Goal: Task Accomplishment & Management: Complete application form

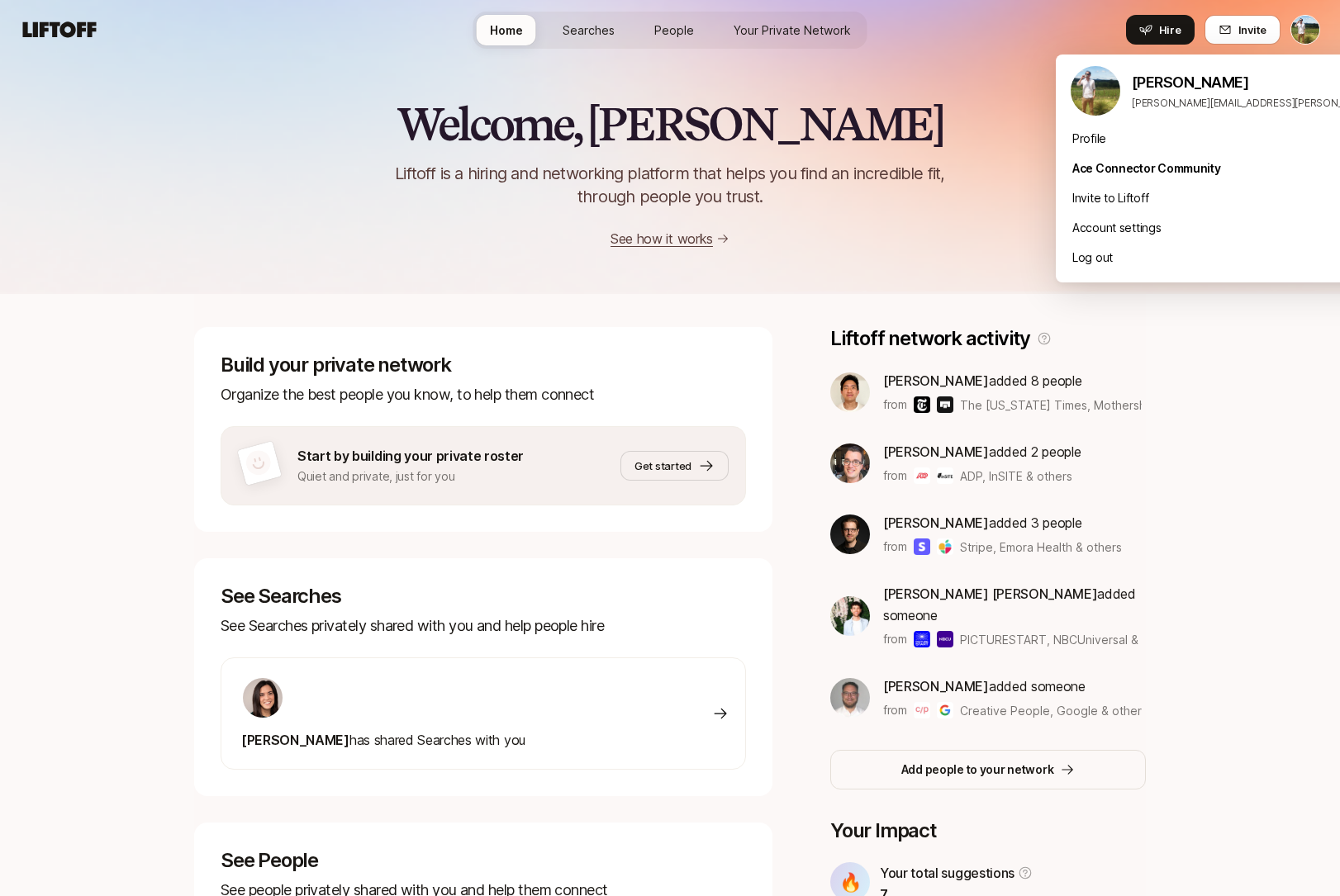
click at [1304, 26] on html "Home Searches People Your Private Network Hire Home Searches People Your Privat…" at bounding box center [670, 448] width 1340 height 896
click at [1118, 217] on div "Account settings" at bounding box center [1259, 227] width 409 height 30
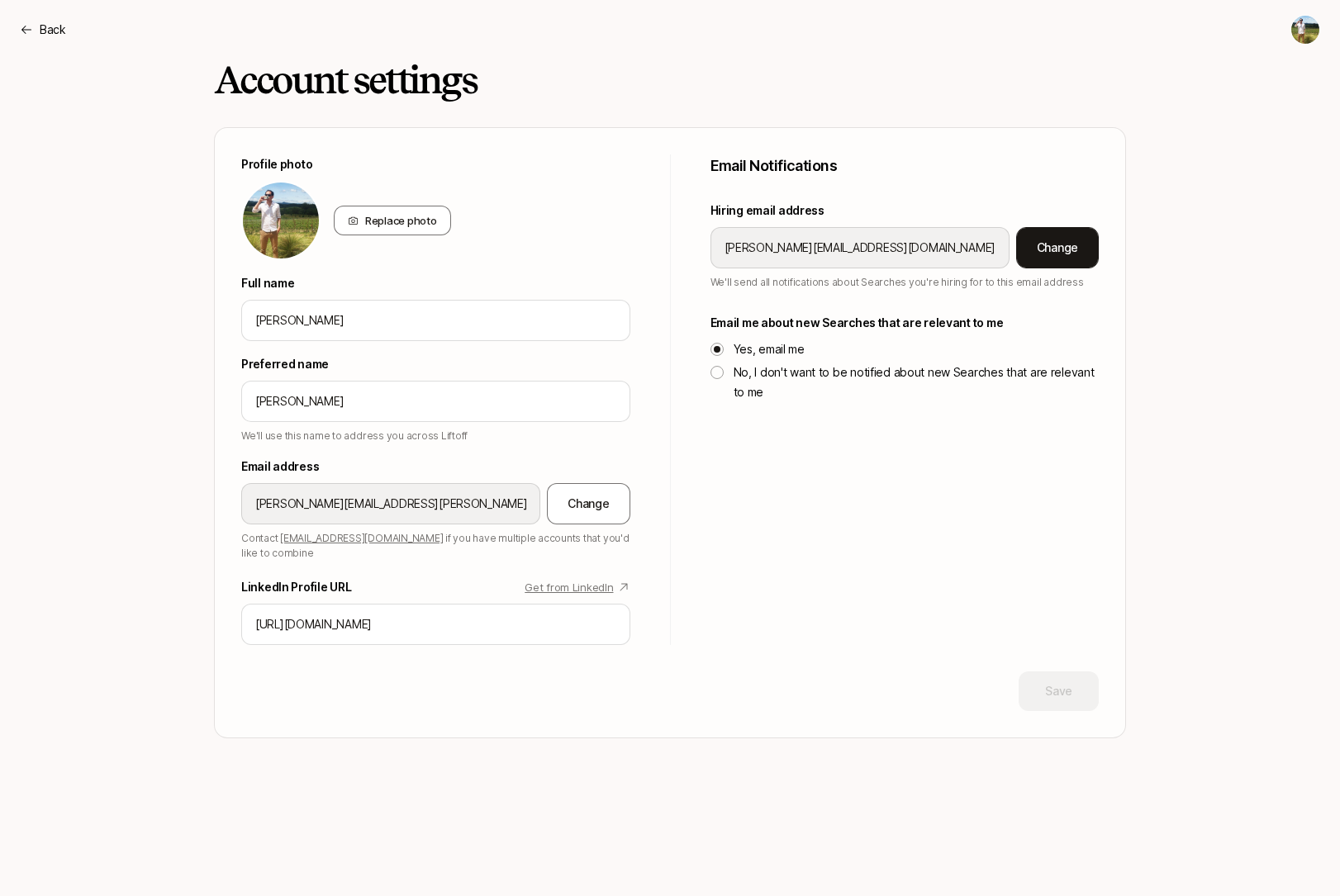
click at [1047, 253] on button "Change" at bounding box center [1057, 248] width 82 height 41
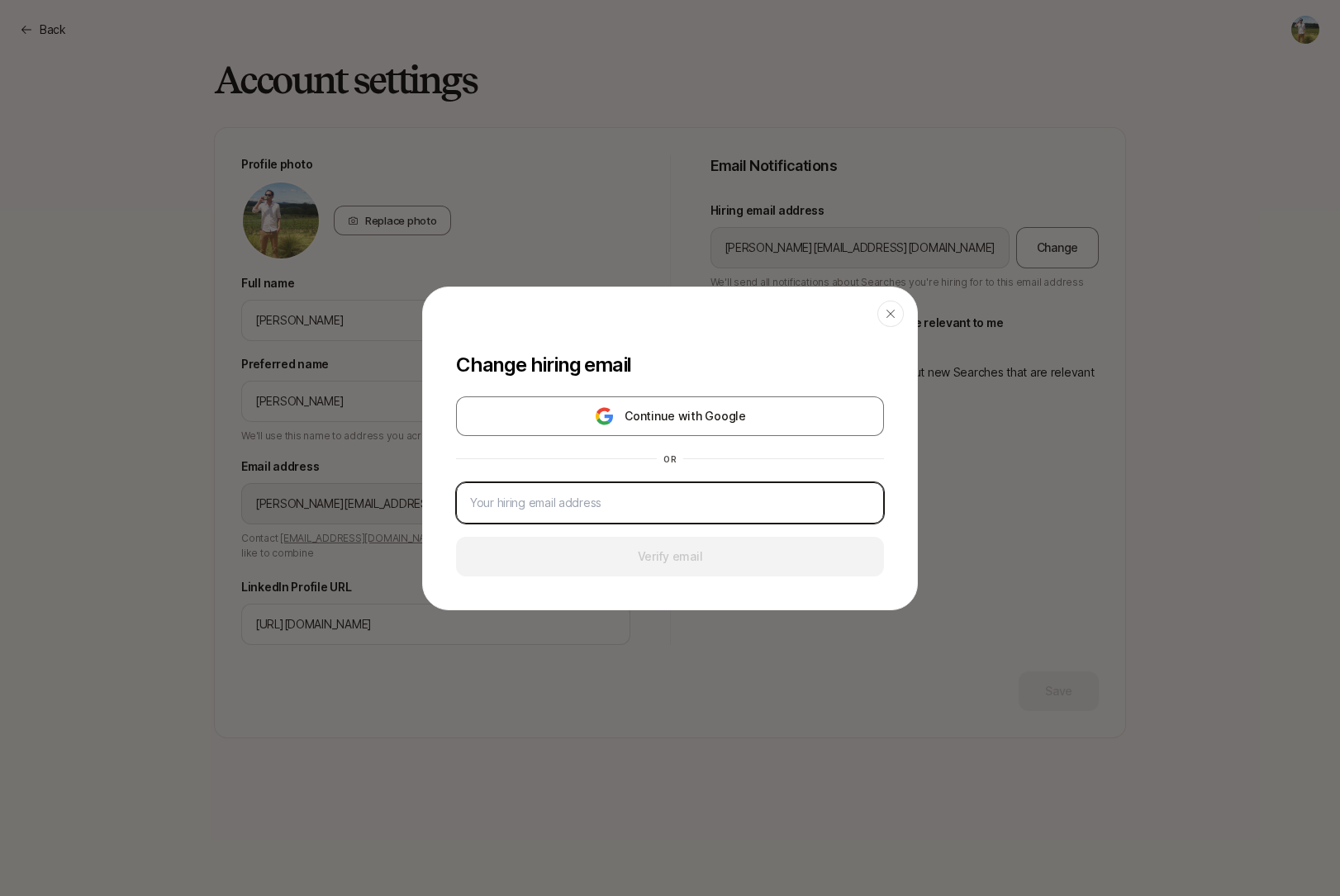
click at [683, 498] on input "email" at bounding box center [670, 503] width 400 height 20
click at [895, 310] on icon "button" at bounding box center [890, 313] width 9 height 9
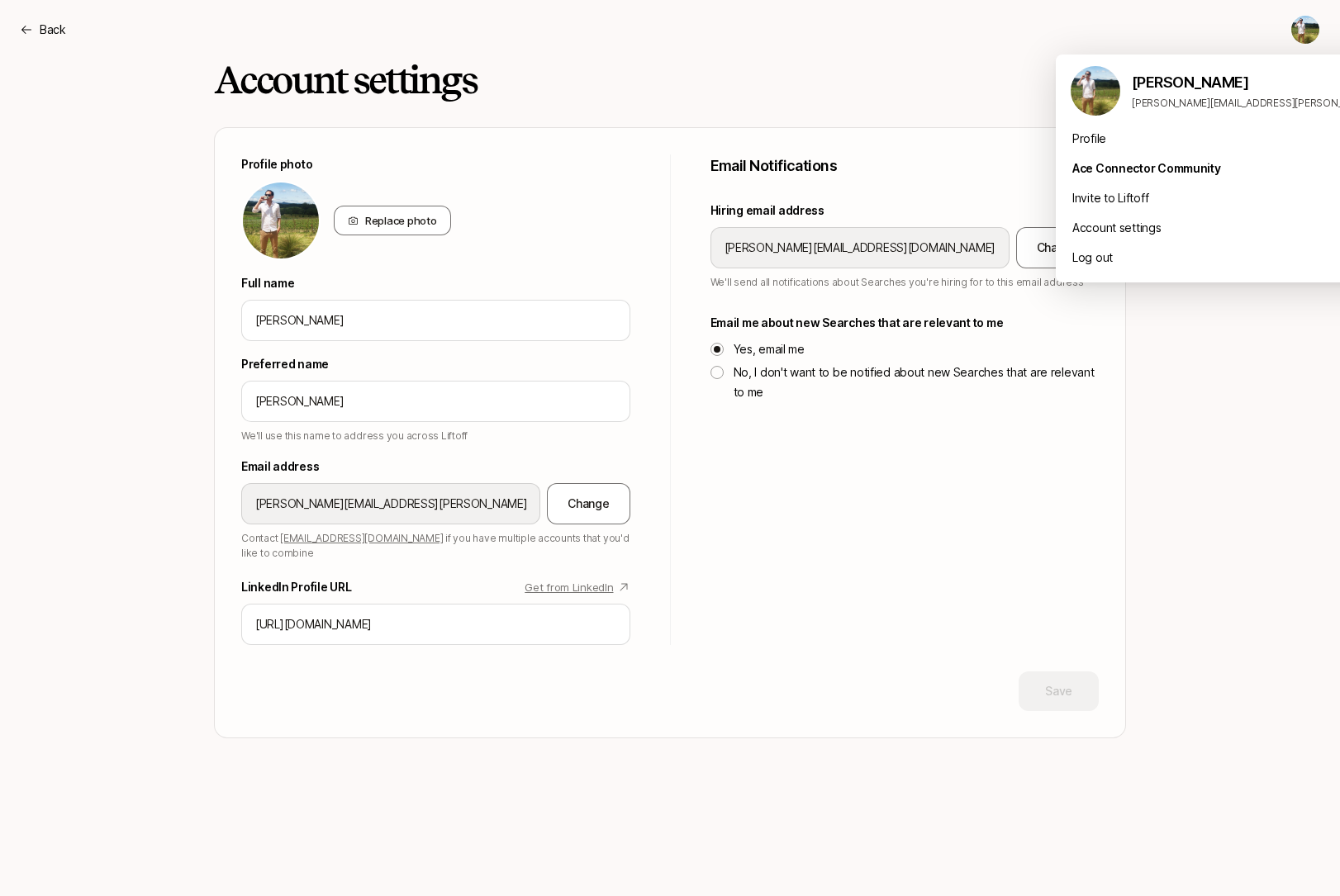
click at [1294, 25] on html "Back Back Account settings Profile photo Replace photo Full name Tyler Kieft Pr…" at bounding box center [670, 448] width 1340 height 896
click at [1126, 227] on div "Account settings" at bounding box center [1259, 227] width 409 height 30
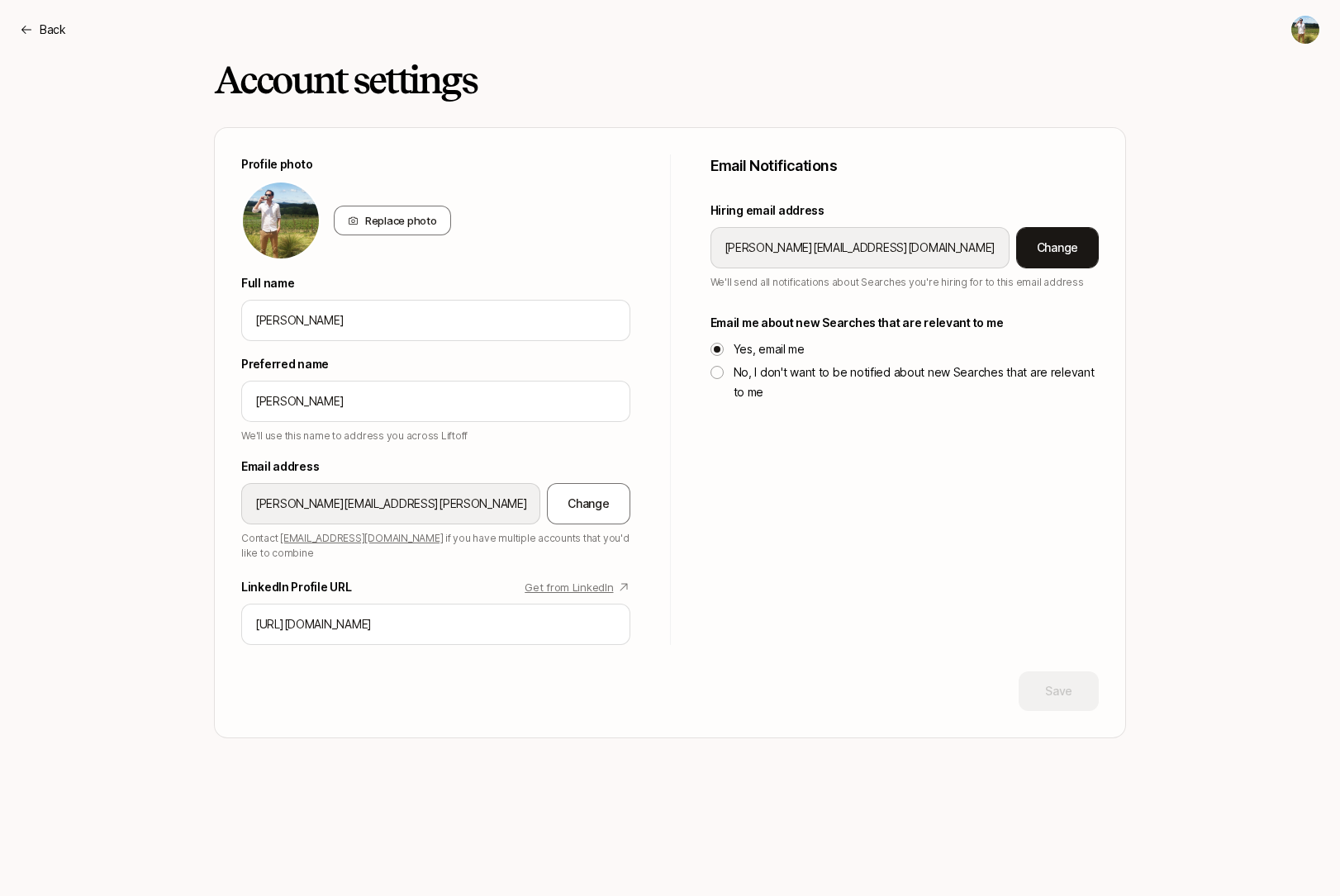
click at [1044, 248] on button "Change" at bounding box center [1057, 248] width 82 height 41
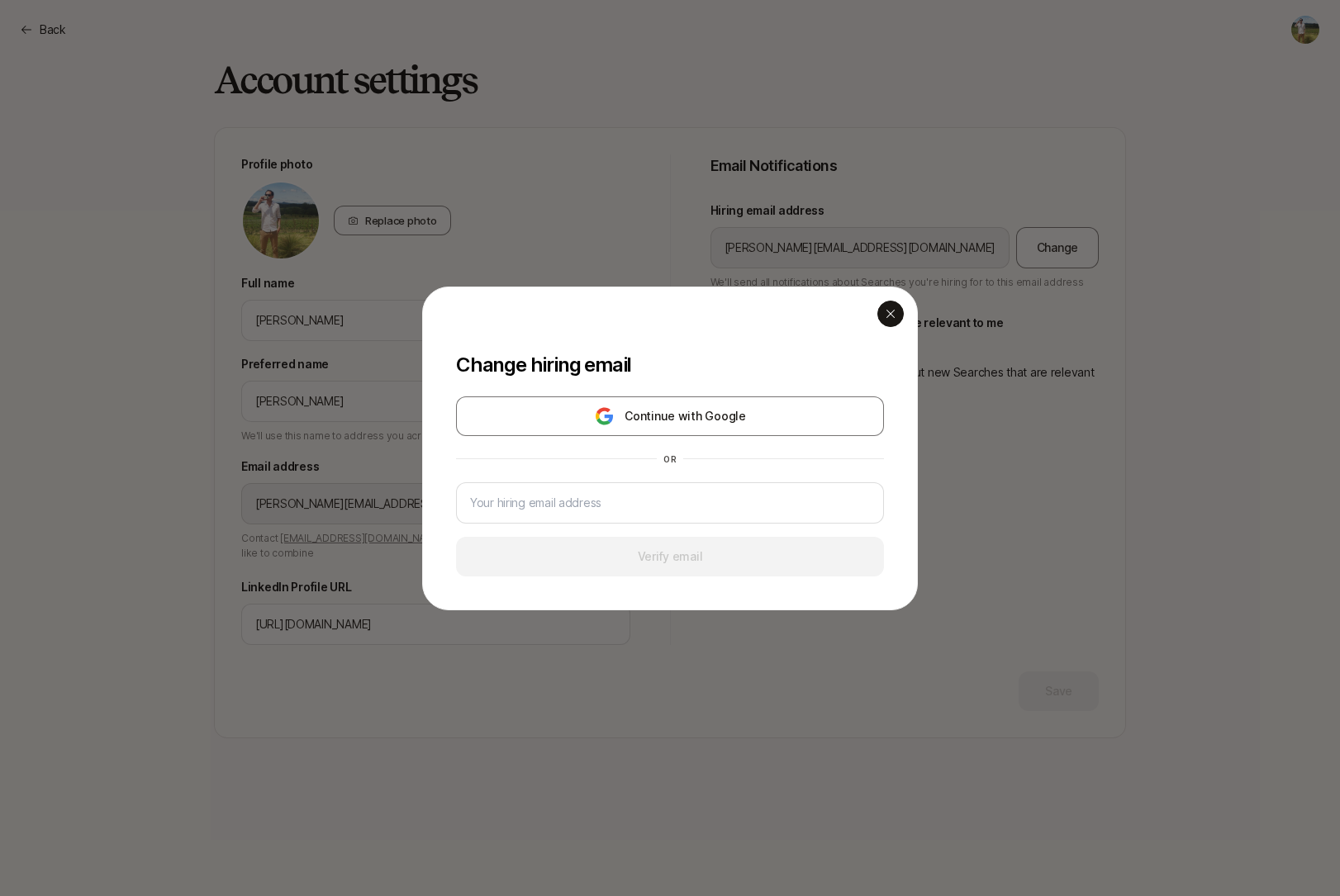
click at [888, 324] on div "button" at bounding box center [890, 314] width 27 height 27
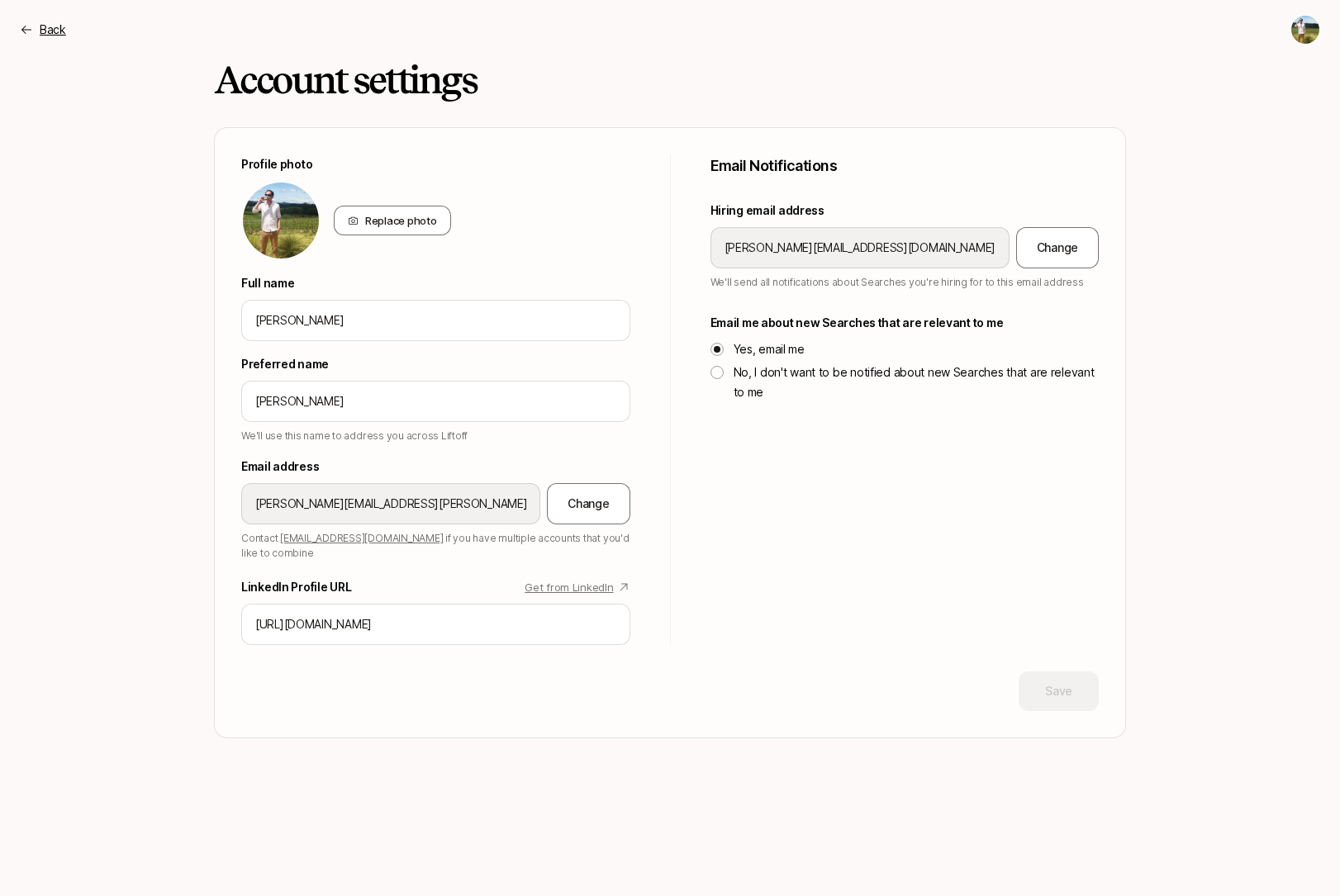
click at [50, 31] on p "Back" at bounding box center [53, 30] width 27 height 20
click at [58, 40] on icon at bounding box center [59, 30] width 80 height 23
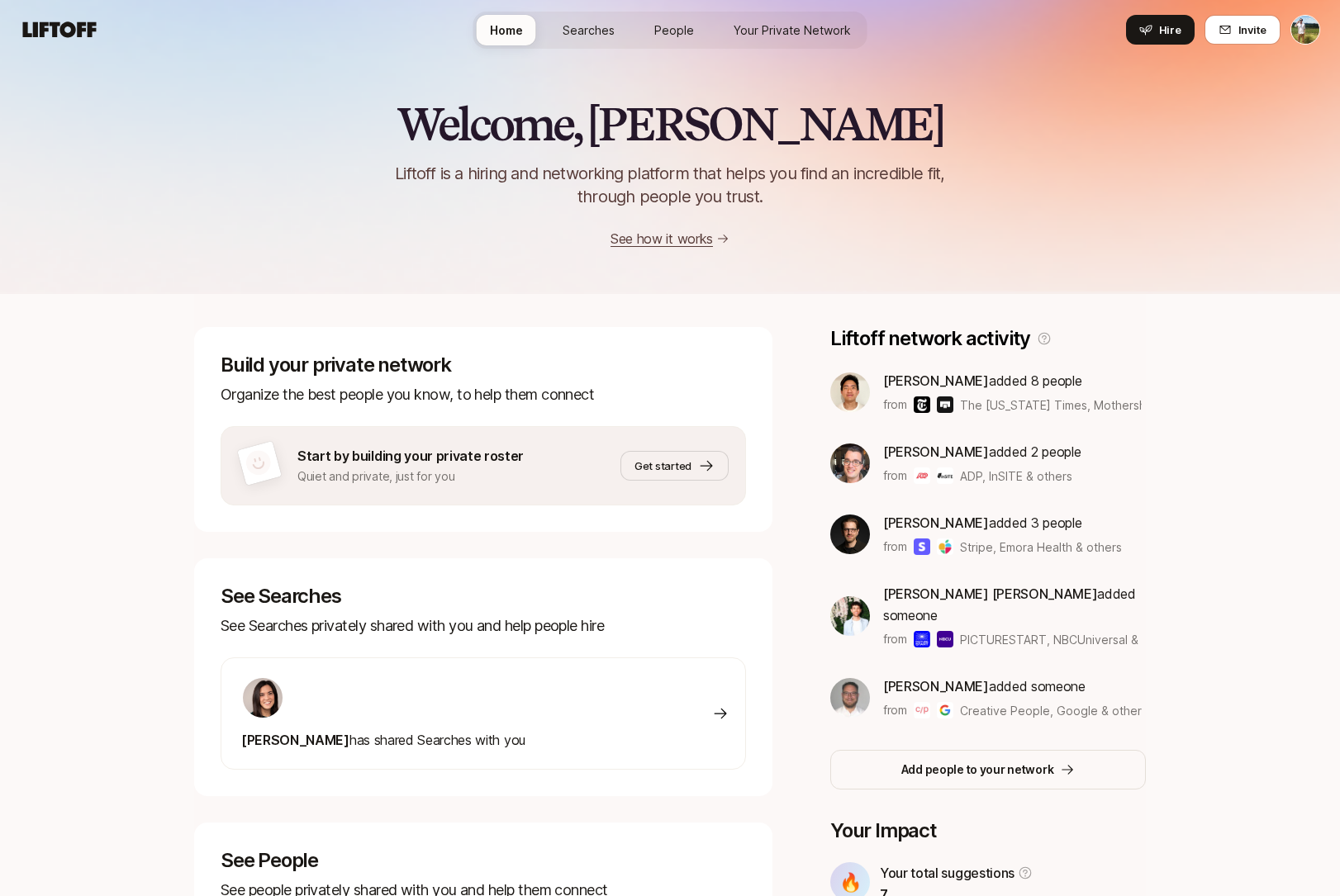
click at [601, 25] on span "Searches" at bounding box center [588, 30] width 52 height 17
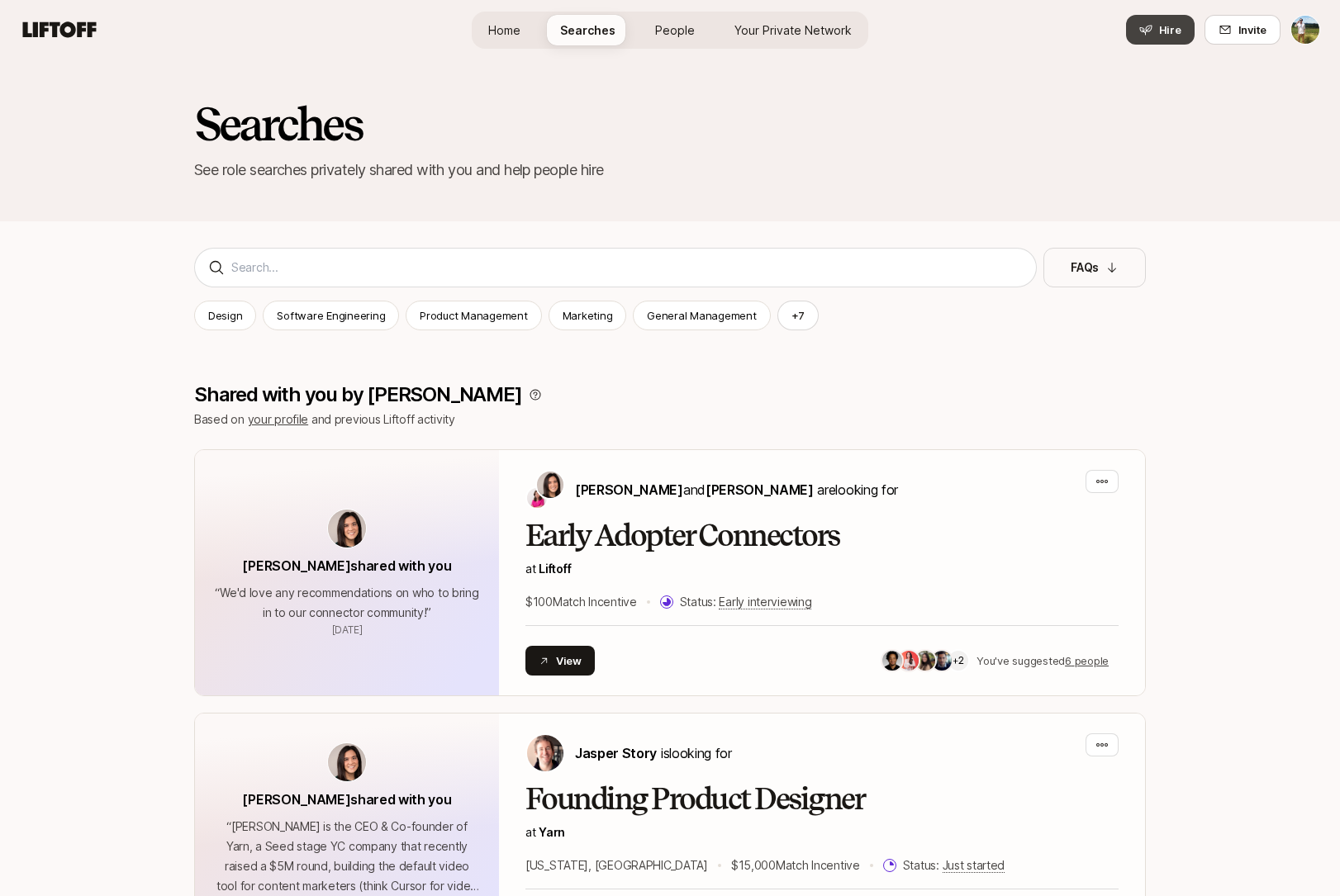
click at [1176, 33] on span "Hire" at bounding box center [1169, 29] width 22 height 16
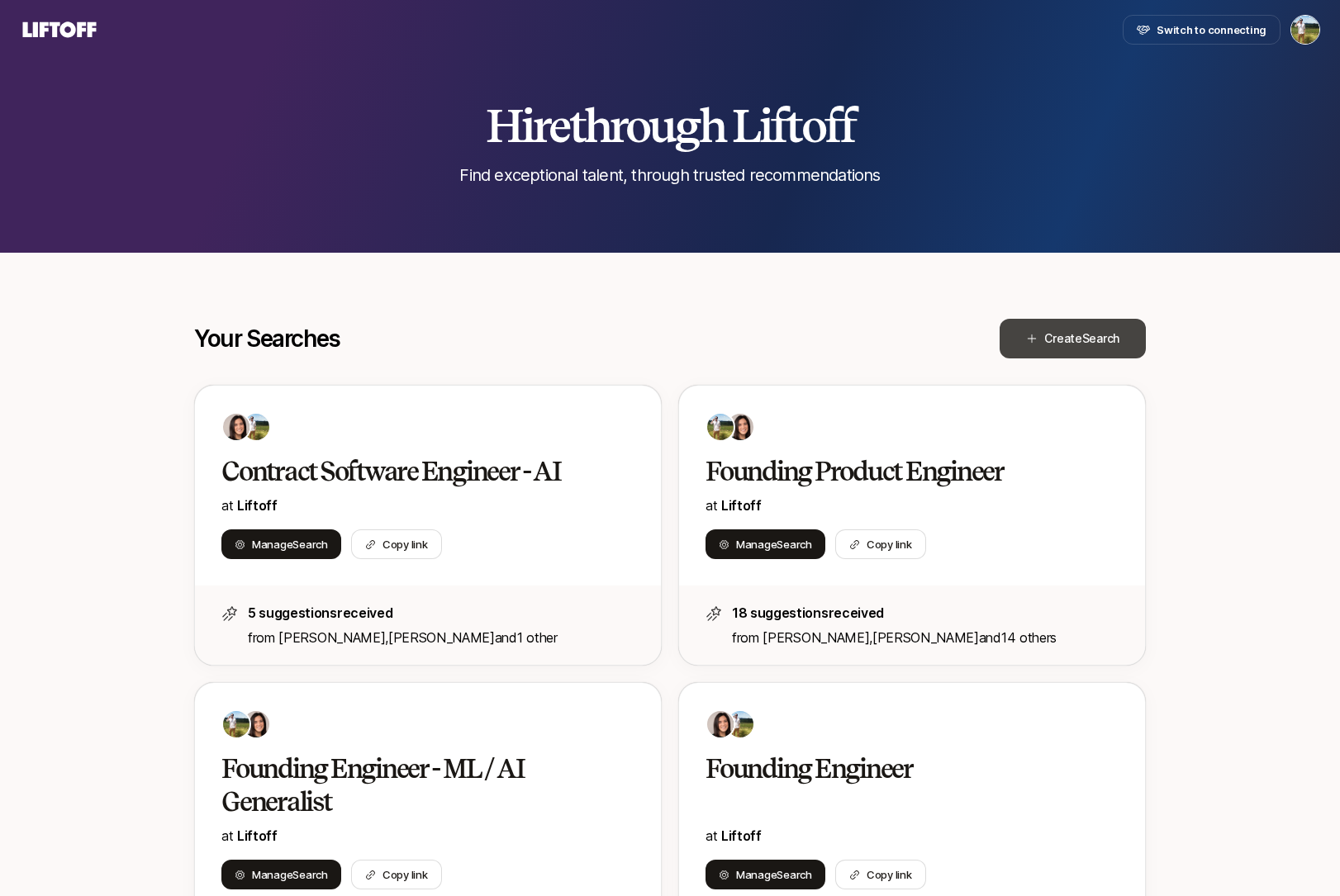
click at [1085, 342] on span "Search" at bounding box center [1100, 338] width 37 height 14
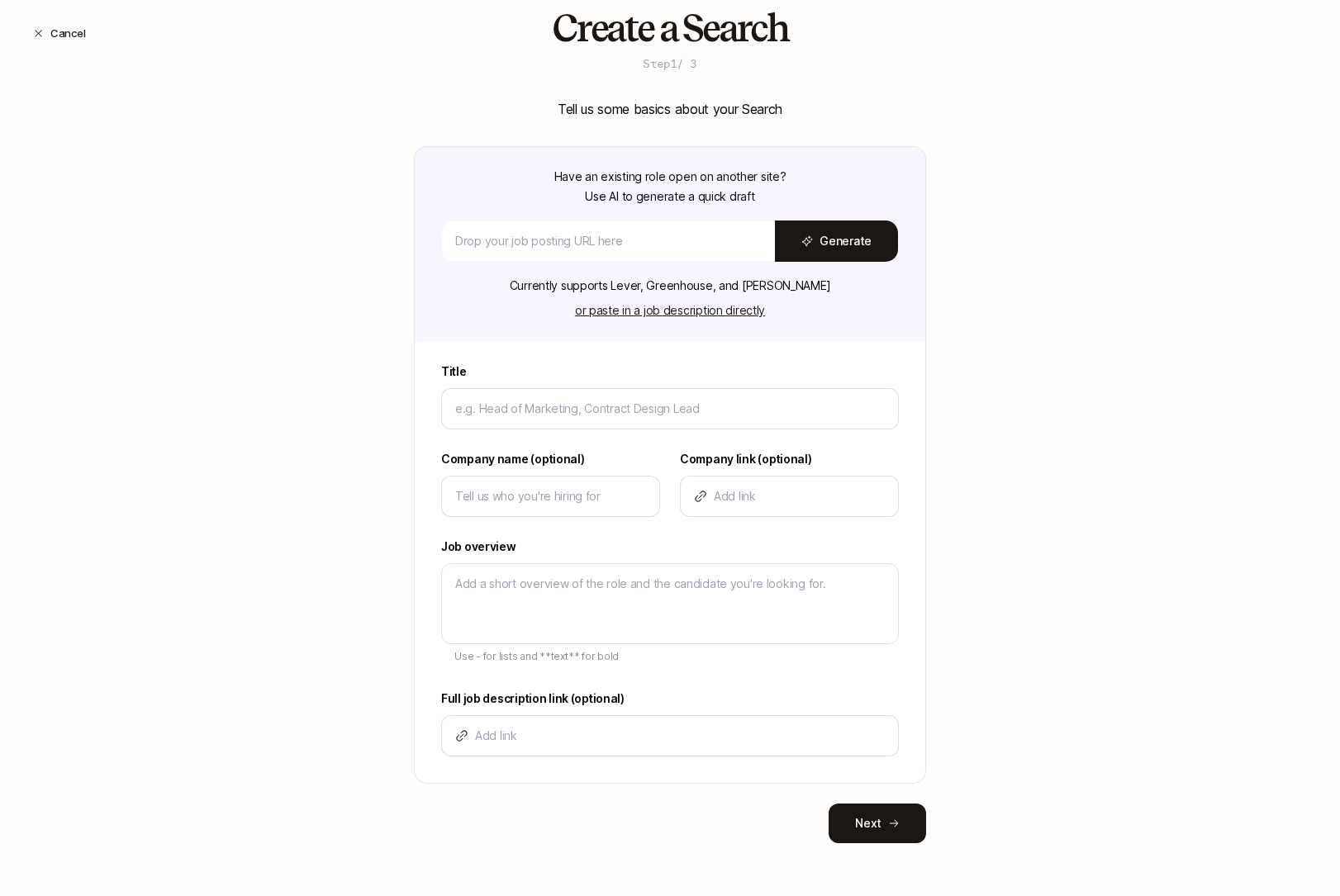
scroll to position [79, 0]
type input "H"
type textarea "x"
type input "He"
type textarea "x"
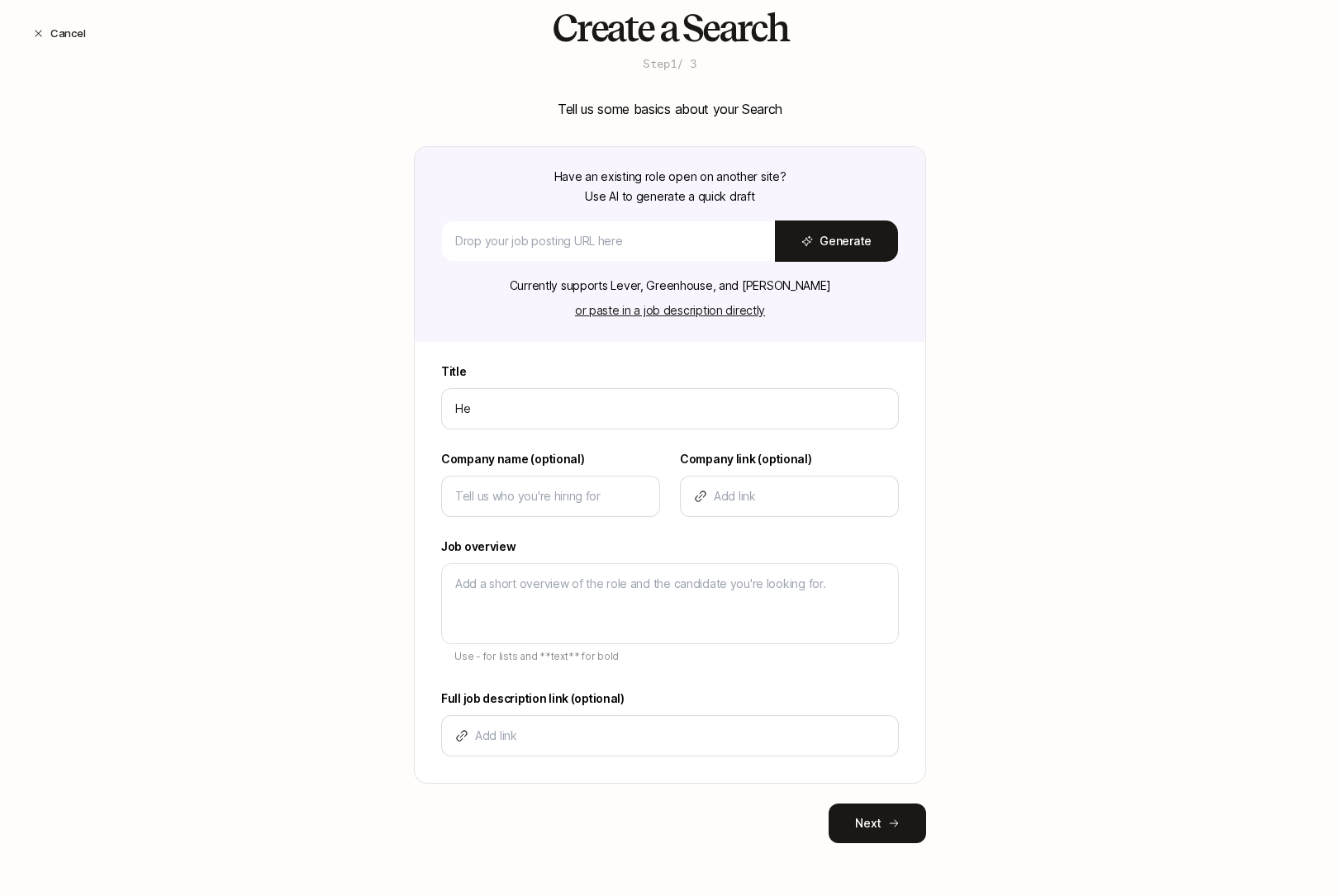
type input "Hea"
type textarea "x"
type input "Head"
type textarea "x"
type input "Head"
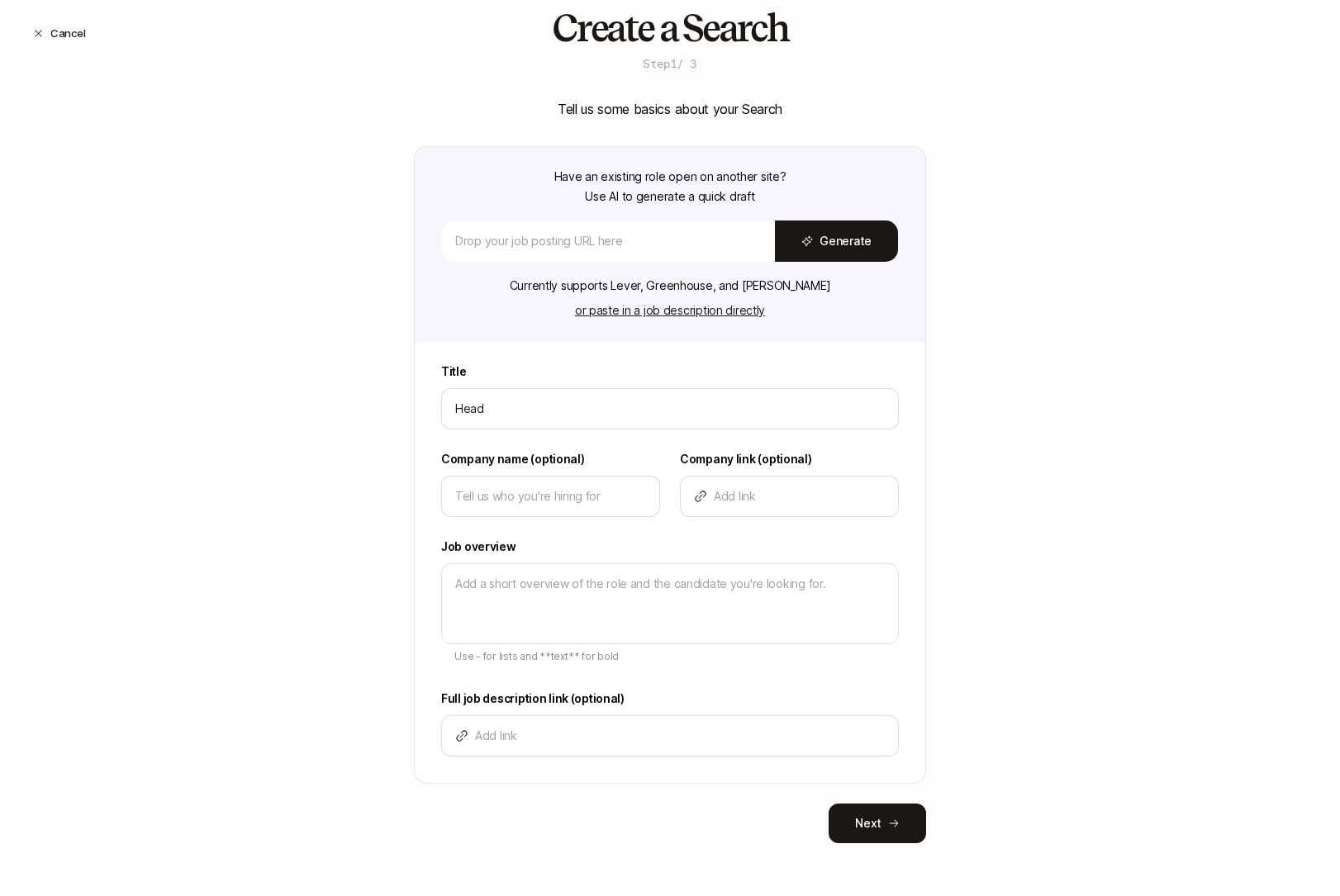
type textarea "x"
type input "Head o"
type textarea "x"
type input "Head of"
type textarea "x"
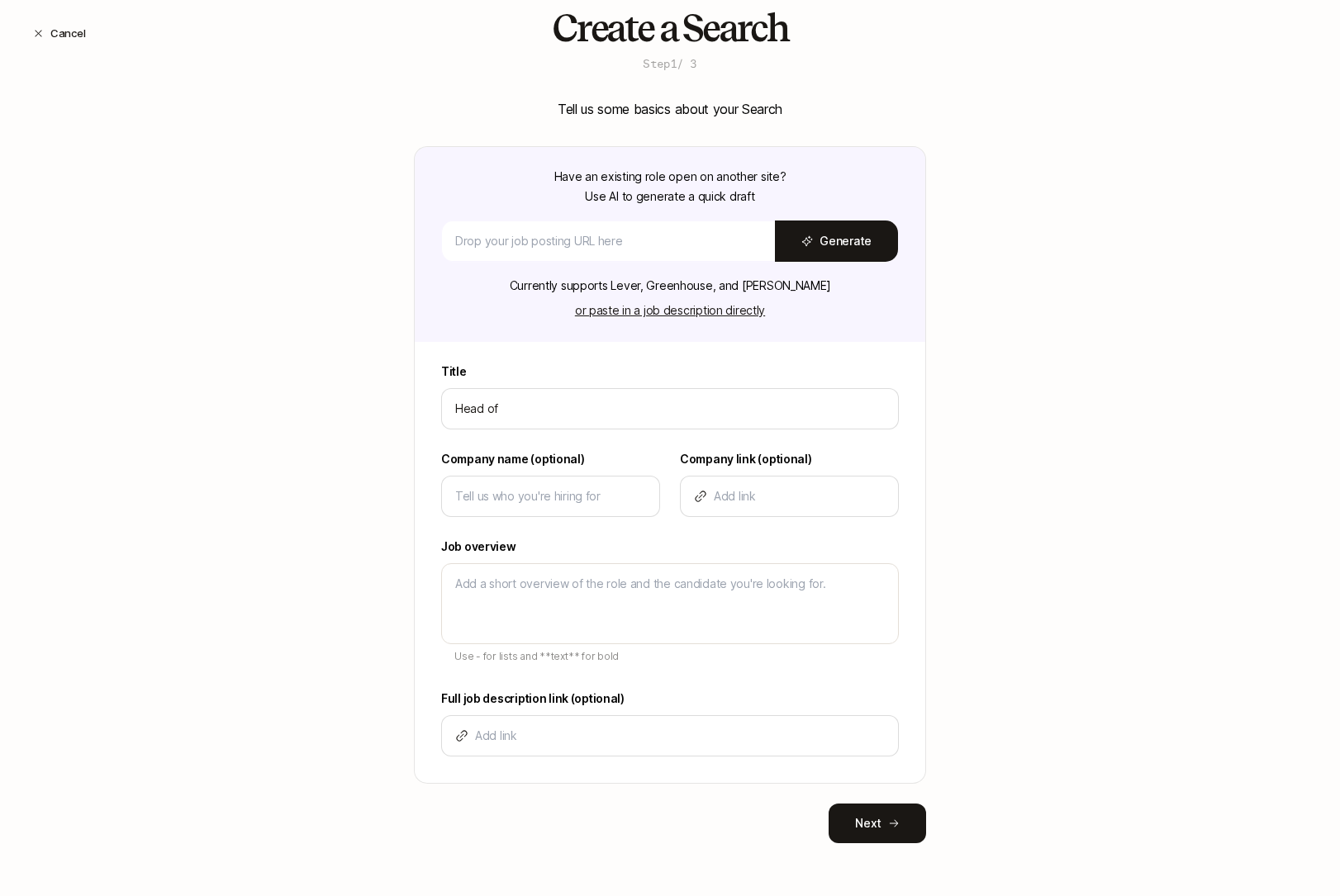
type input "Head of"
type textarea "x"
type input "Head of E"
type textarea "x"
type input "Head of En"
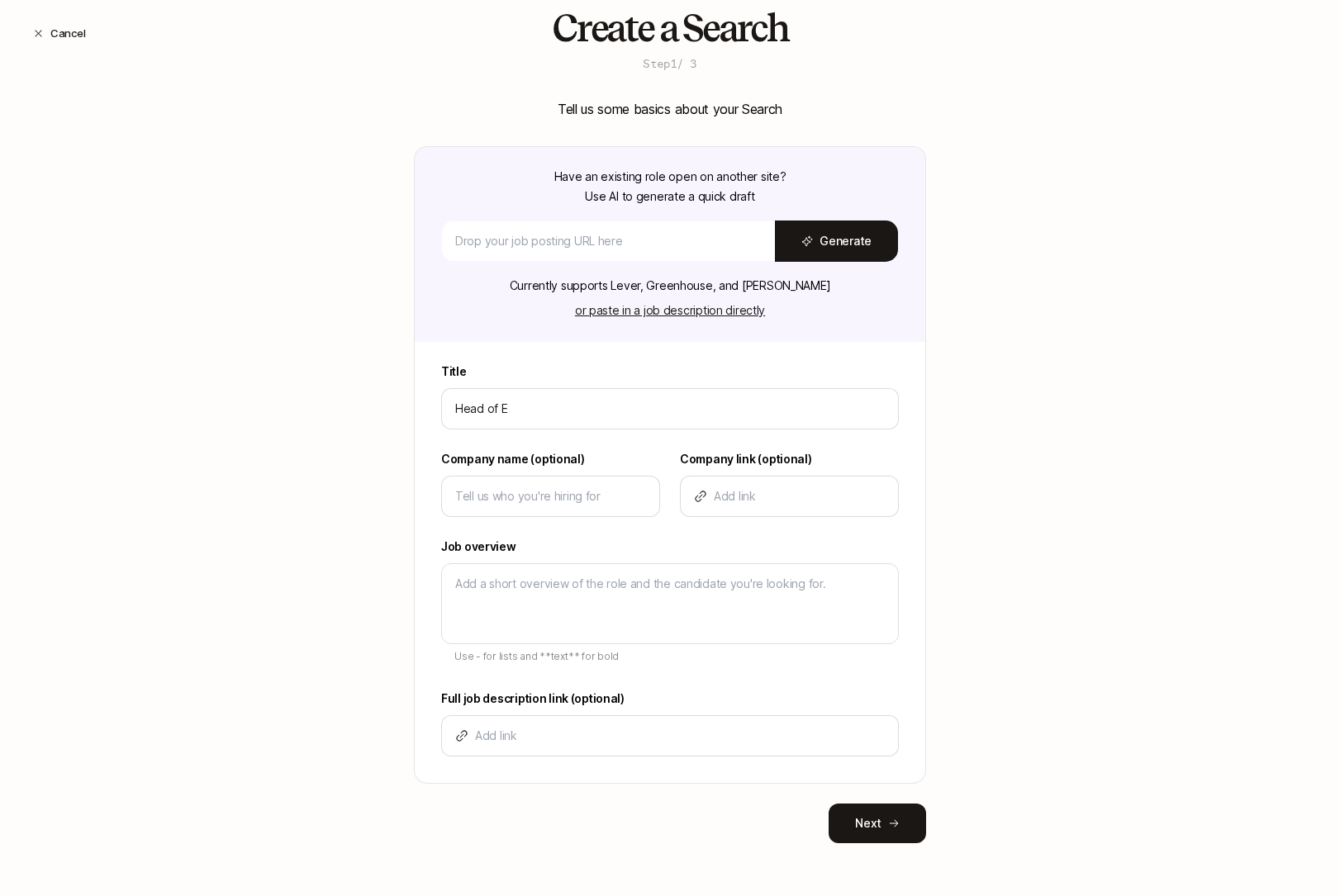
type textarea "x"
type input "Head of Eng"
type textarea "x"
type input "Head of Engi"
type textarea "x"
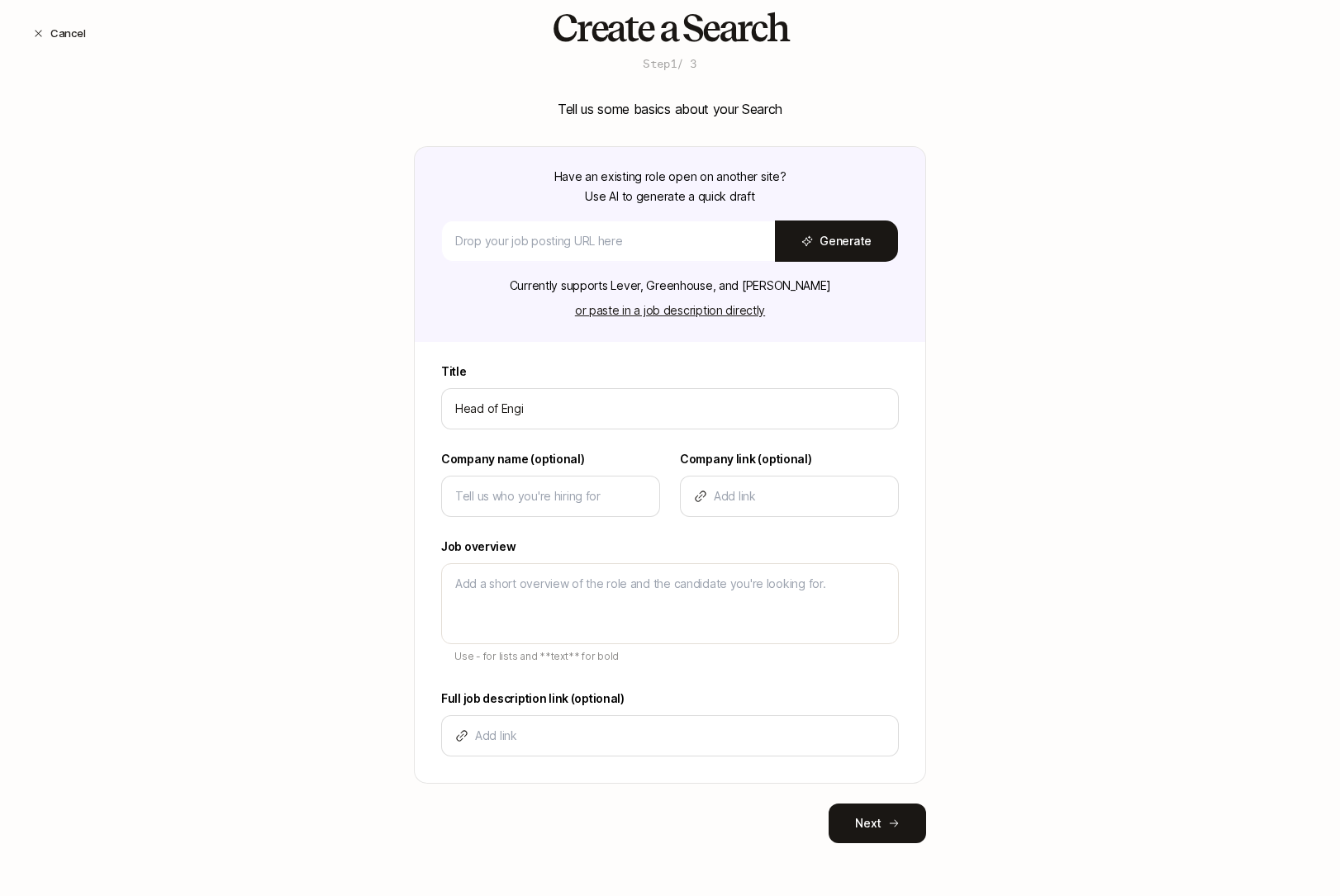
type input "Head of Engin"
type textarea "x"
type input "Head of Engine"
type textarea "x"
type input "Head of Enginee"
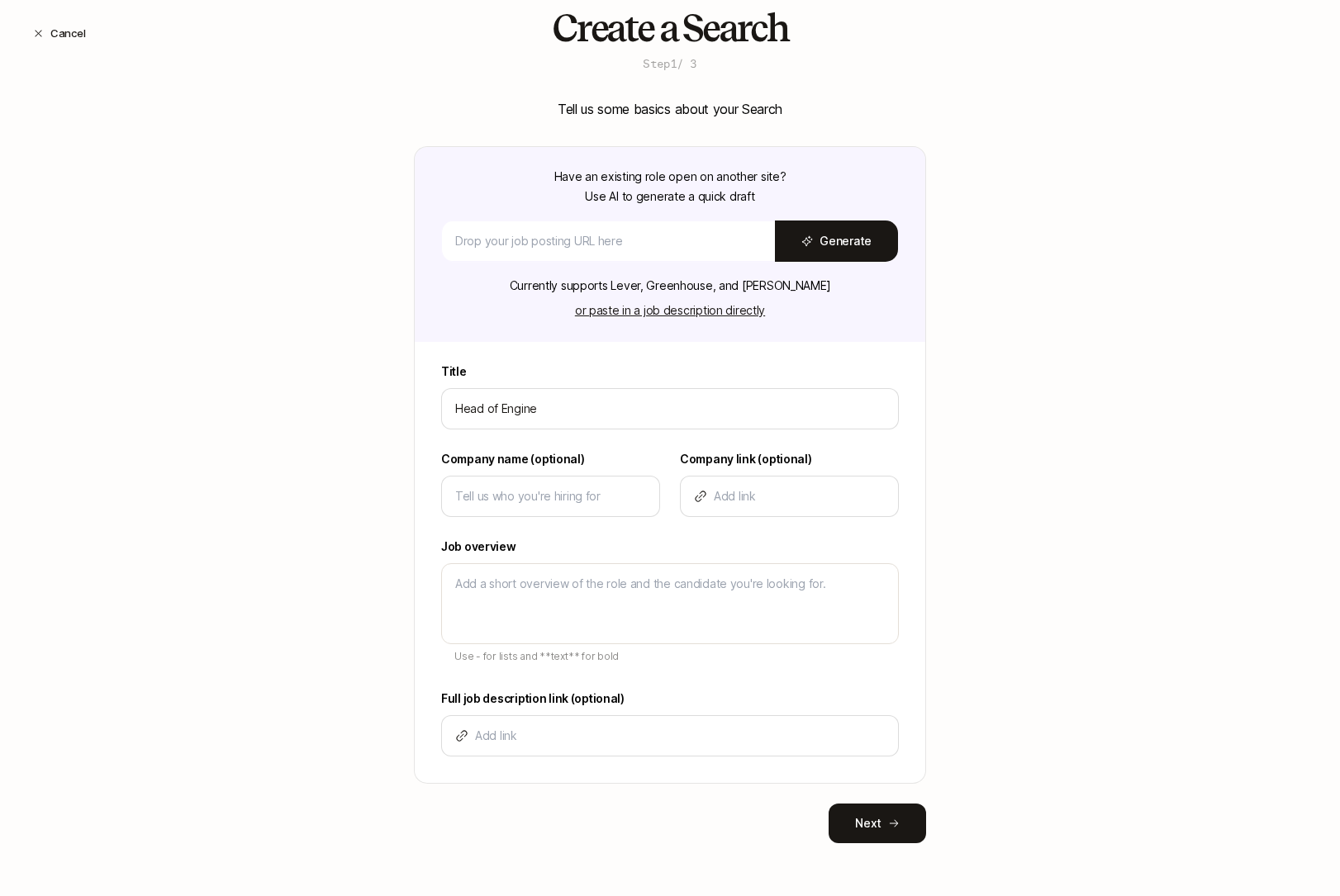
type textarea "x"
type input "Head of Engineer"
type textarea "x"
type input "Head of Engineeri"
type textarea "x"
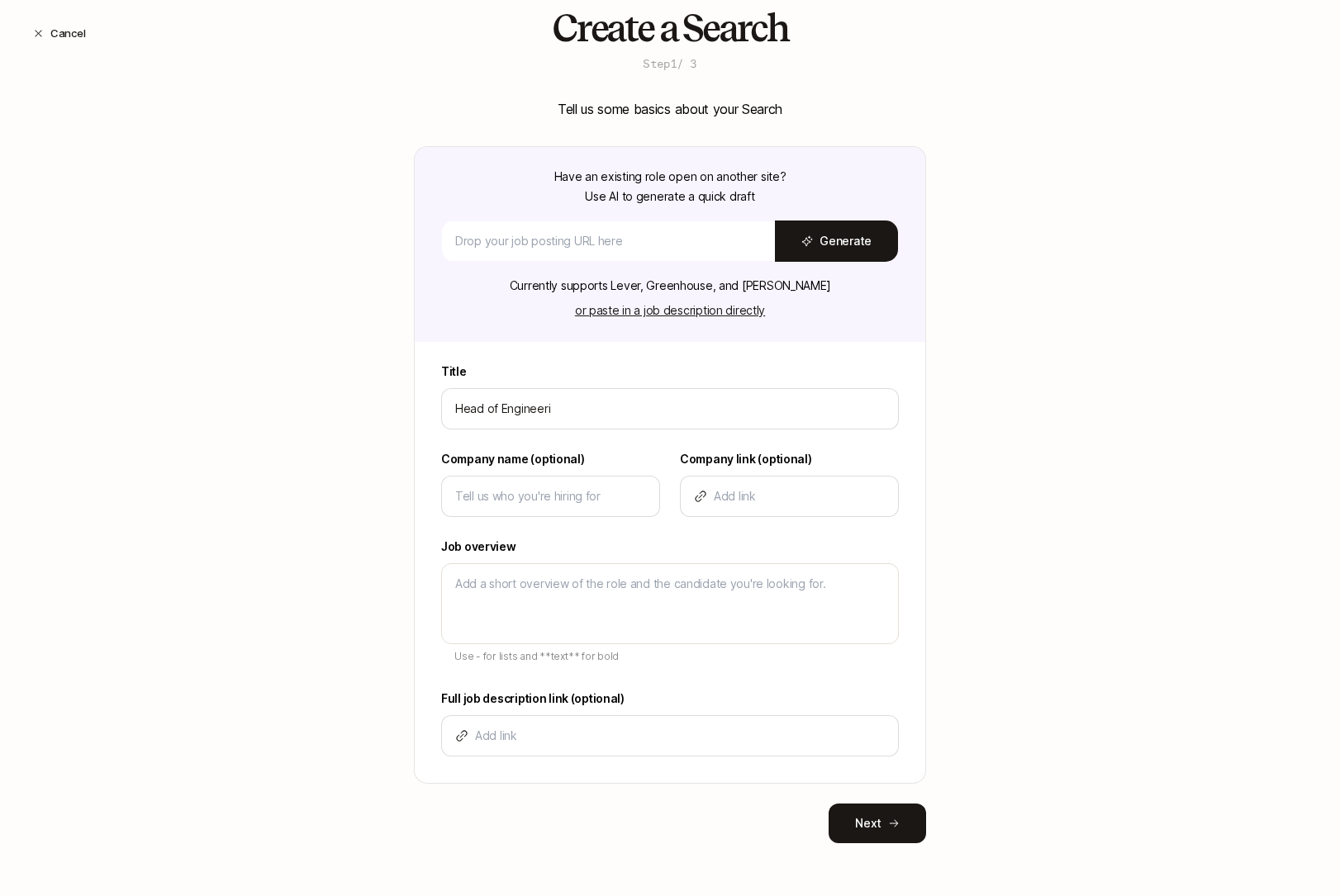
type input "Head of Engineerin"
type textarea "x"
type input "Head of Engineering"
type textarea "x"
type input "Head of Engineering"
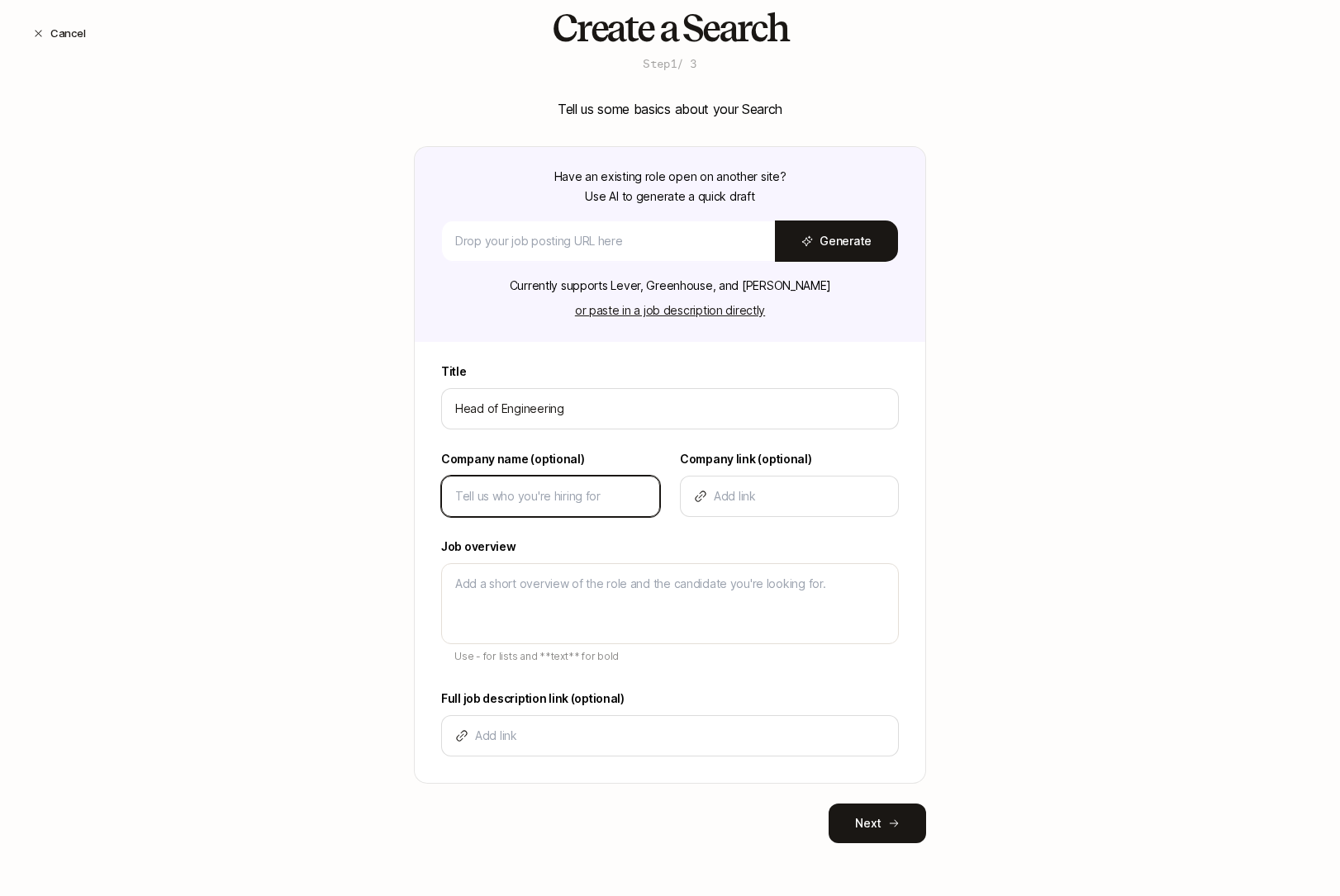
type input "S"
type textarea "x"
type input "Su"
type textarea "x"
type input "Sug"
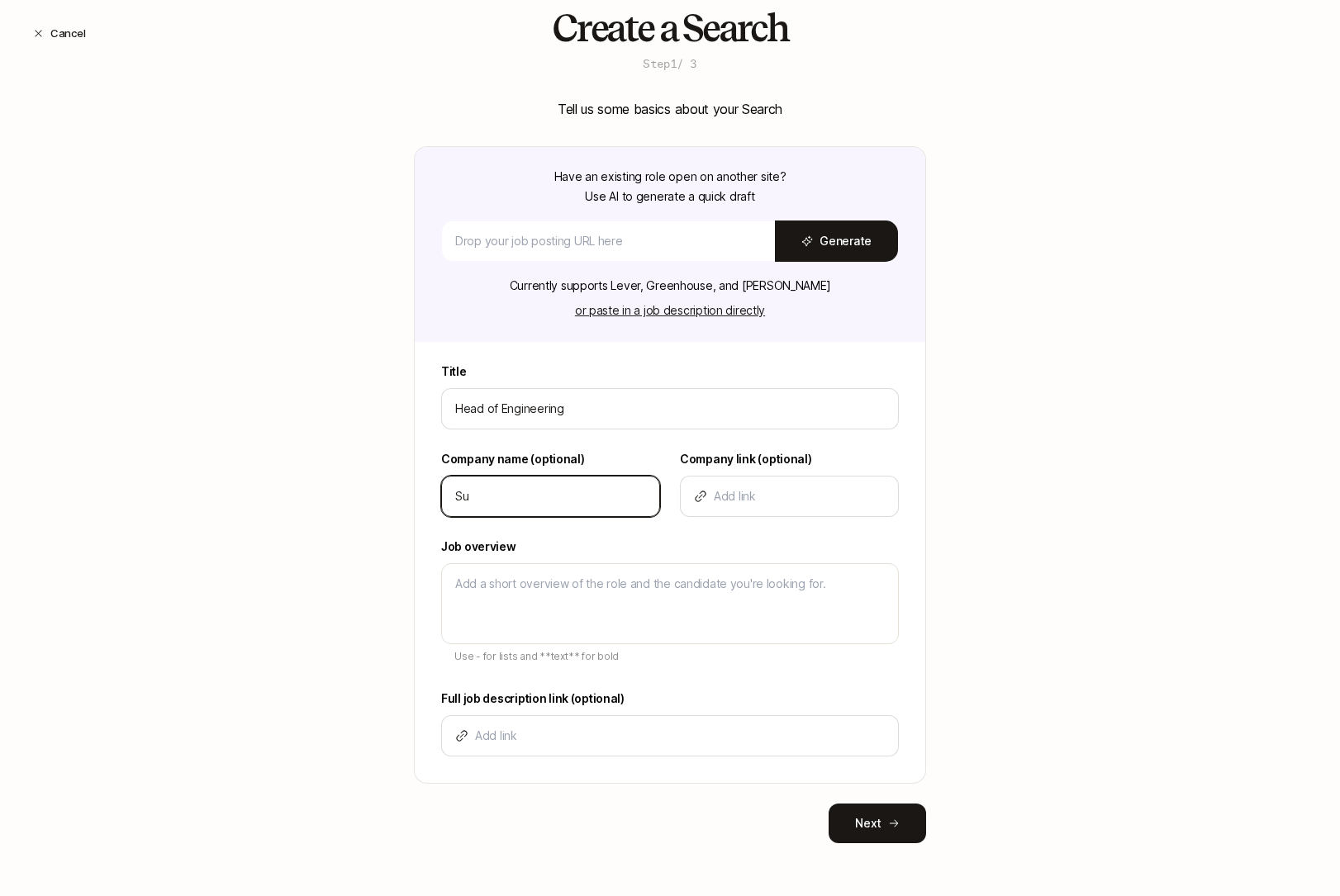
type textarea "x"
type input "Su"
type textarea "x"
type input "Sub"
type textarea "x"
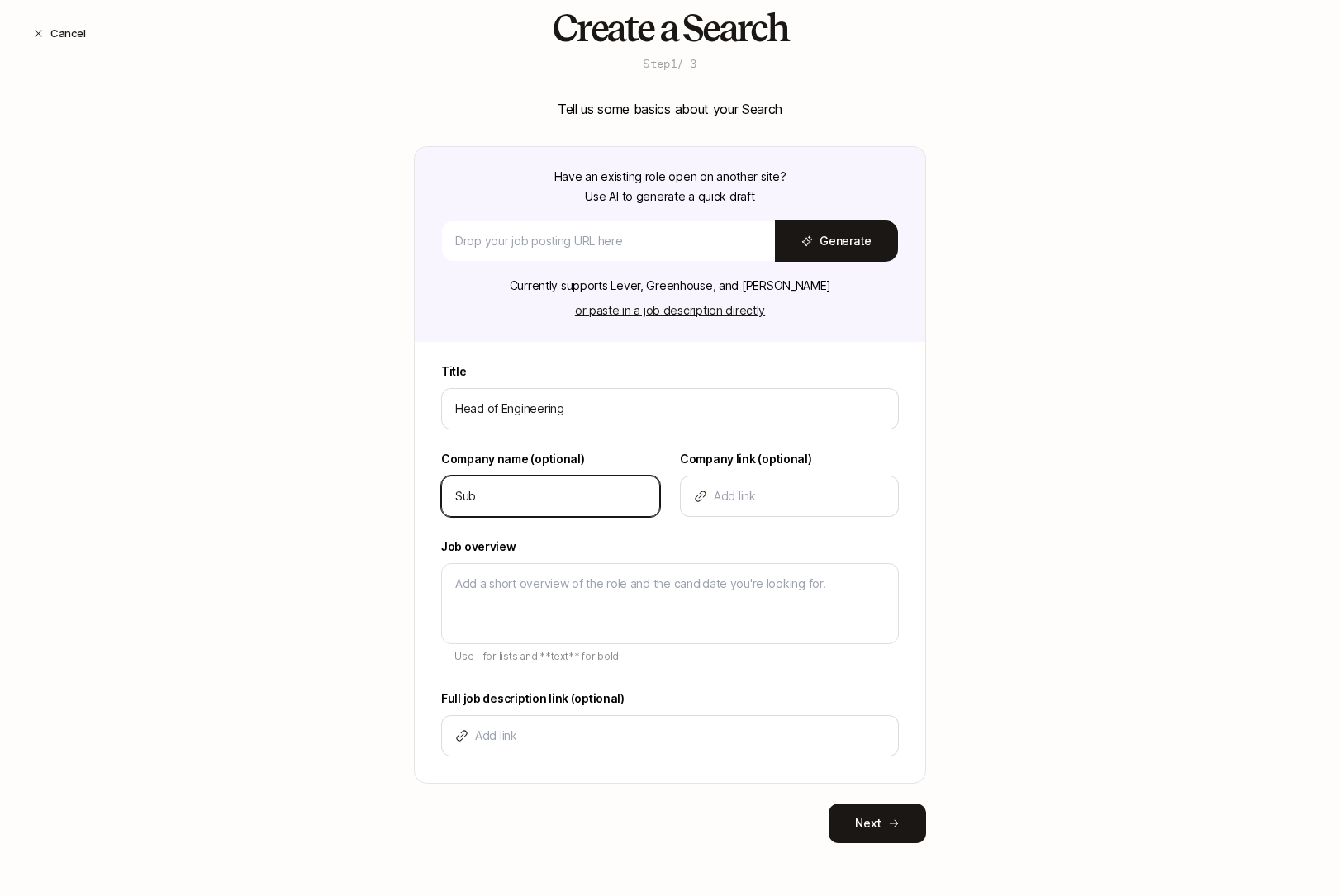
type input "Subs"
type textarea "x"
type input "Subst"
type textarea "x"
type input "Substa"
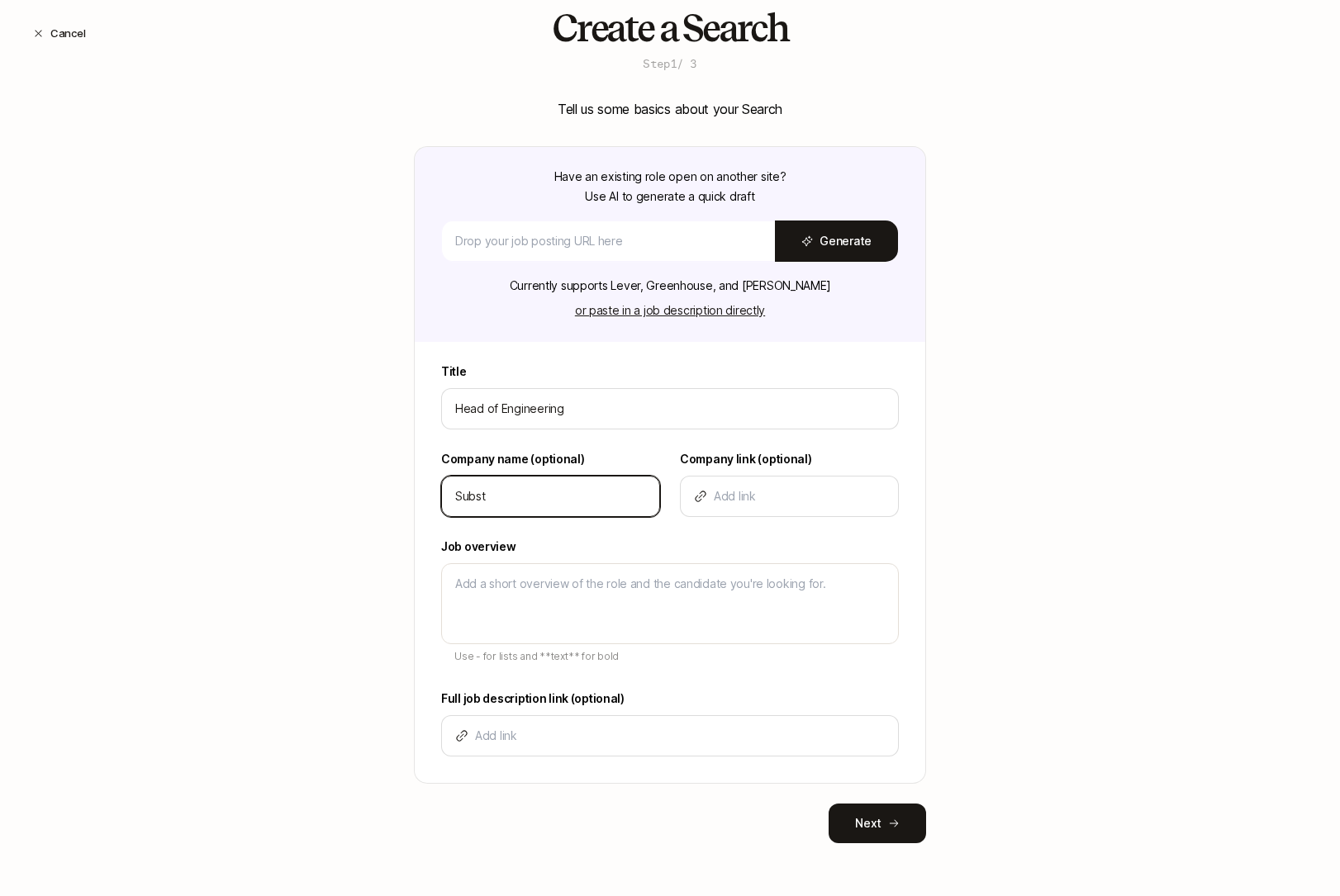
type textarea "x"
type input "Substac"
type textarea "x"
type input "Substack"
type textarea "x"
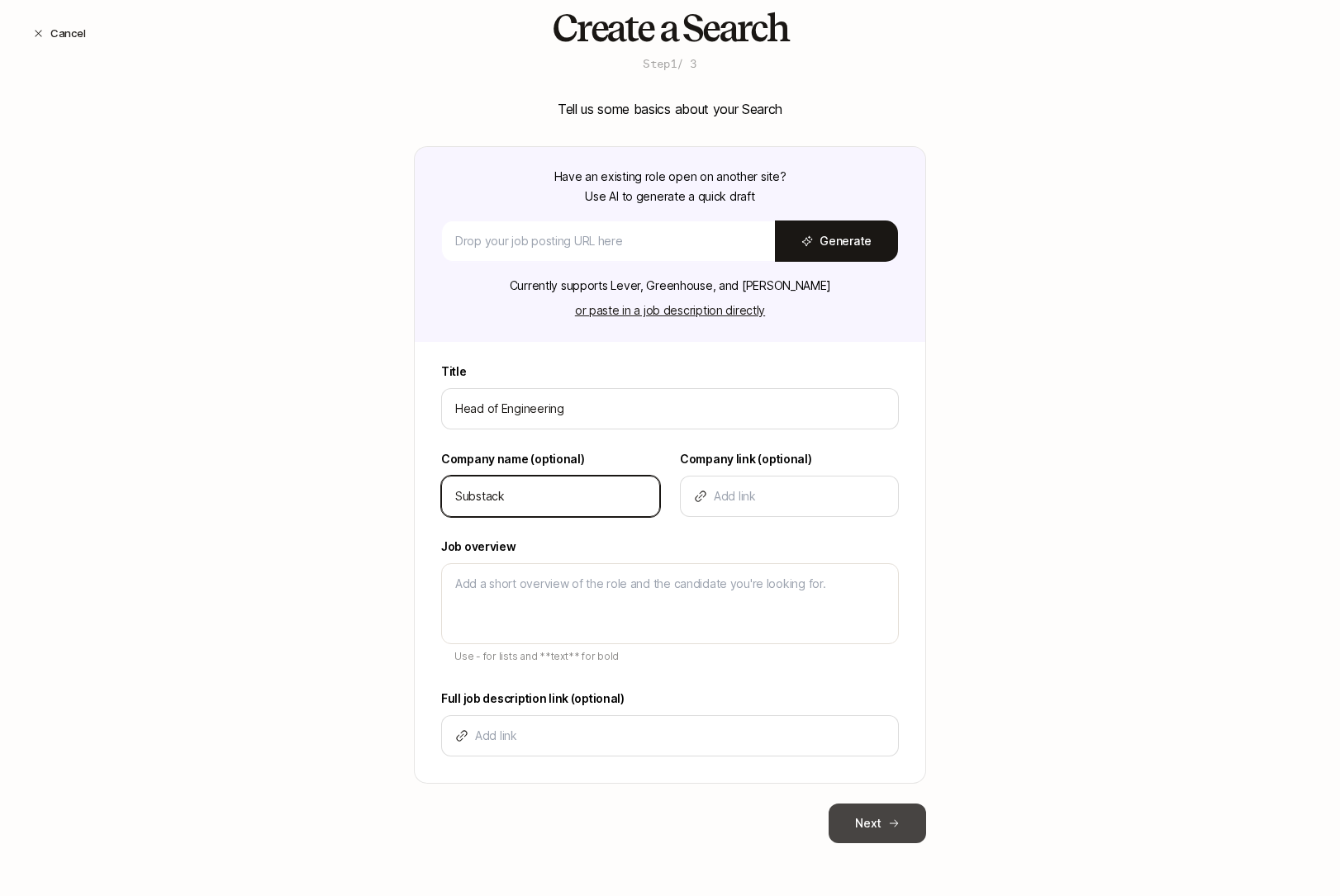
type input "Substack"
click at [853, 821] on button "Next" at bounding box center [878, 823] width 98 height 39
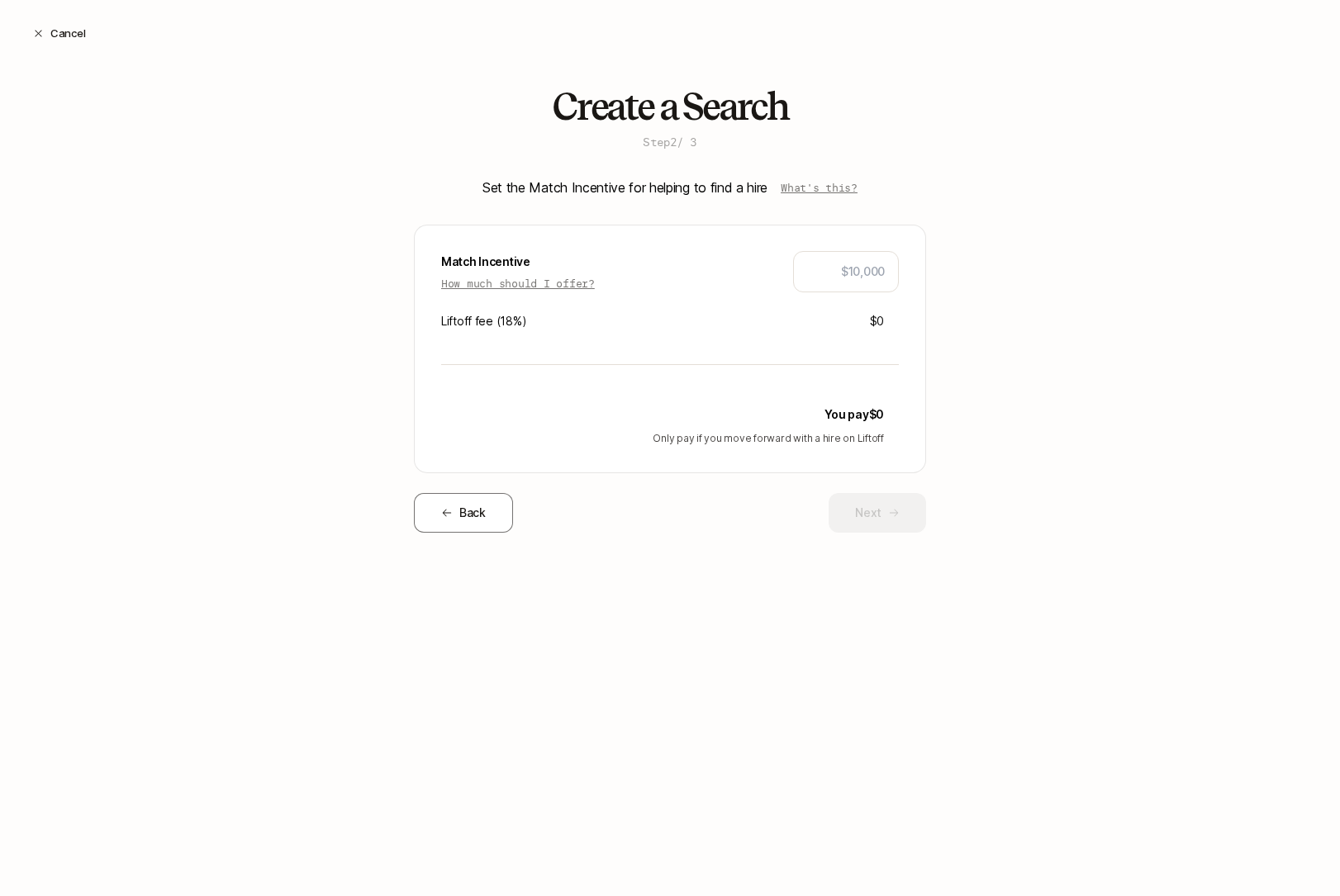
scroll to position [0, 0]
type input "$10,000"
click at [877, 500] on button "Next" at bounding box center [878, 512] width 98 height 39
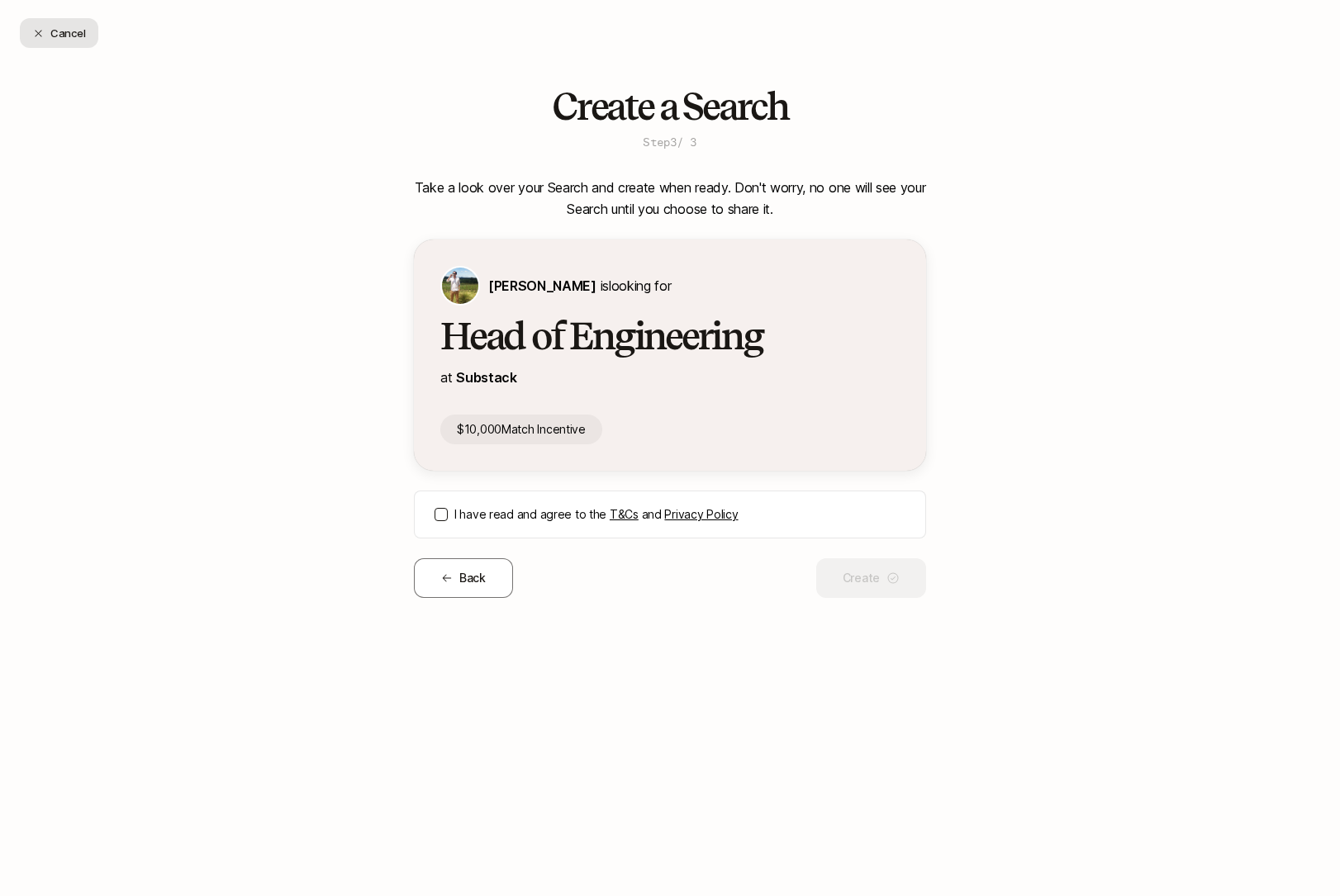
click at [65, 39] on button "Cancel" at bounding box center [59, 33] width 79 height 30
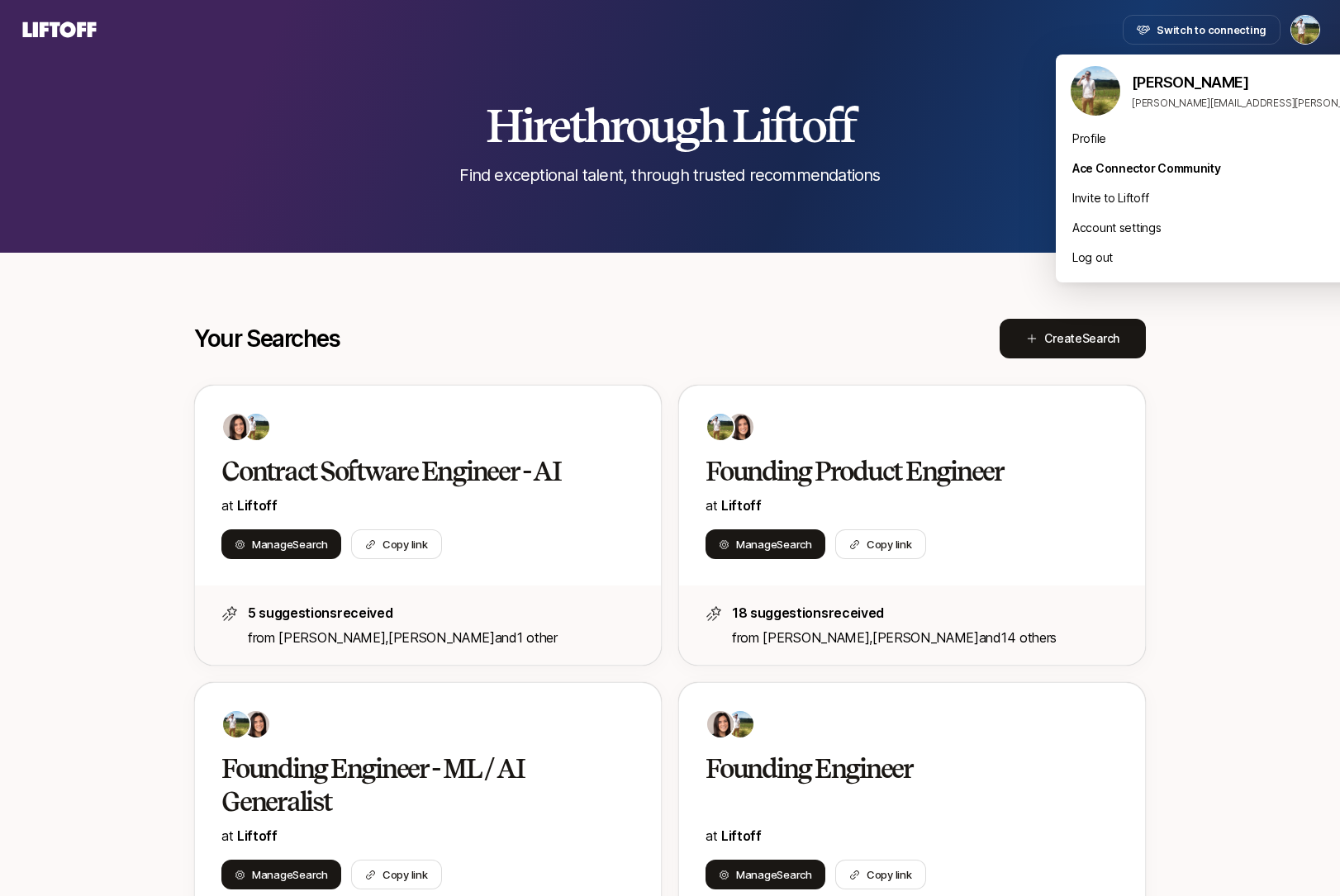
click at [1299, 27] on html "Switch to connecting Hire through Liftoff Find exceptional talent, through trus…" at bounding box center [670, 448] width 1340 height 896
click at [1113, 221] on div "Account settings" at bounding box center [1259, 227] width 409 height 30
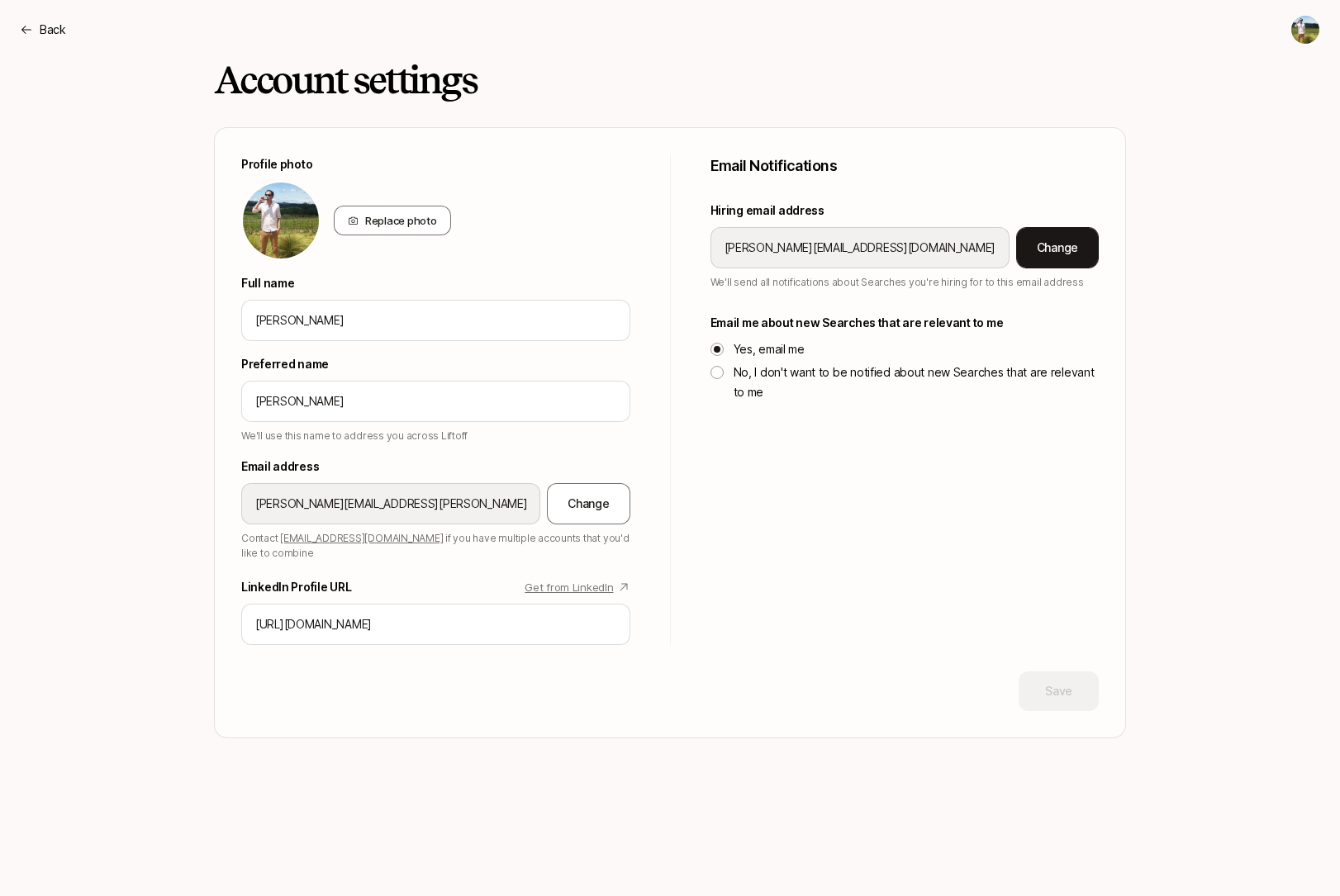
click at [1033, 242] on button "Change" at bounding box center [1057, 248] width 82 height 41
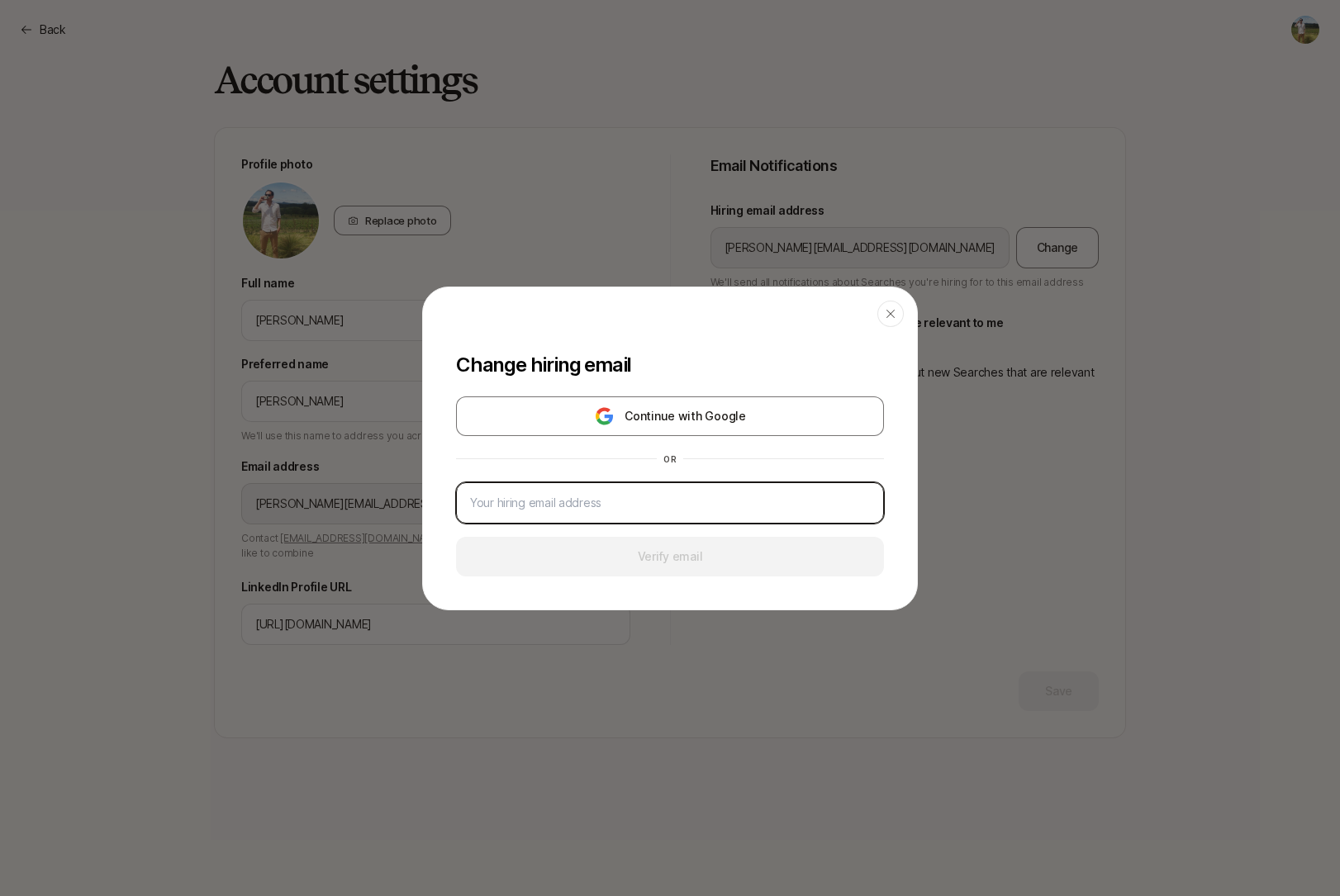
click at [764, 503] on input "email" at bounding box center [670, 503] width 400 height 20
type input "tyler+"
click at [901, 307] on div "button" at bounding box center [890, 314] width 27 height 27
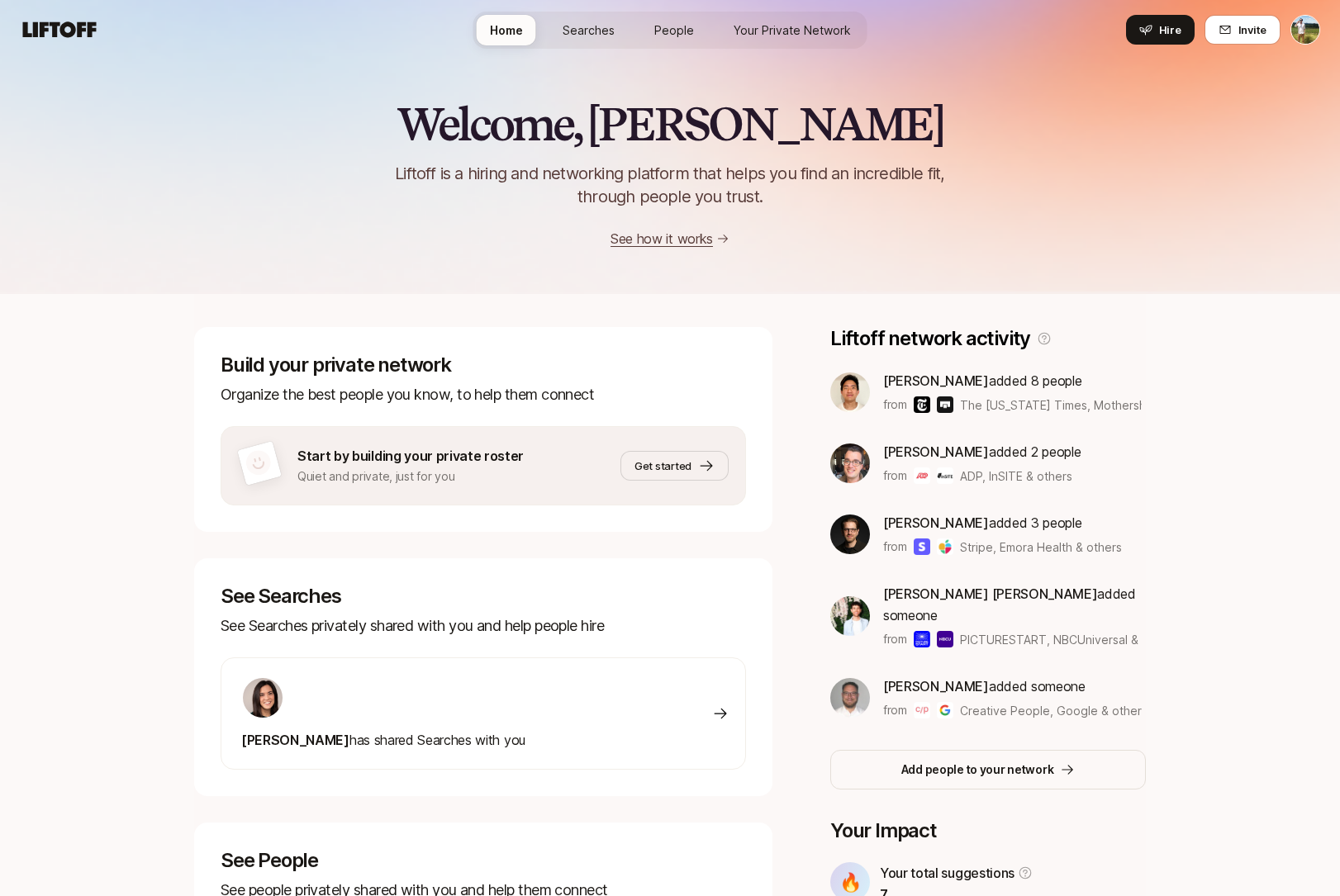
click at [1299, 38] on html "Home Searches People Your Private Network Hire Home Searches People Your Privat…" at bounding box center [670, 448] width 1340 height 896
